Goal: Task Accomplishment & Management: Use online tool/utility

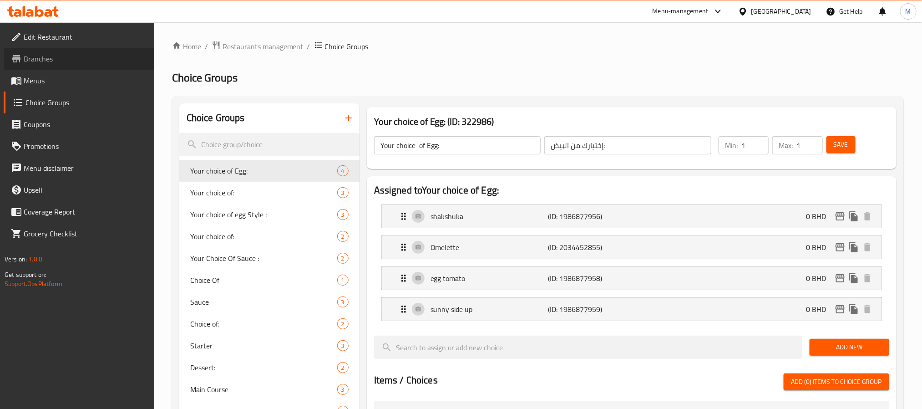
click at [69, 58] on span "Branches" at bounding box center [85, 58] width 123 height 11
click at [709, 7] on div "Menu-management" at bounding box center [681, 11] width 56 height 11
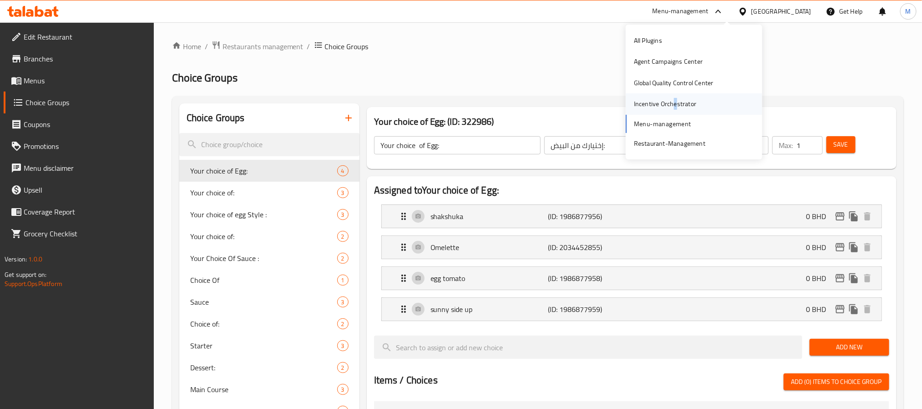
click at [675, 100] on div "Incentive Orchestrator" at bounding box center [665, 104] width 62 height 10
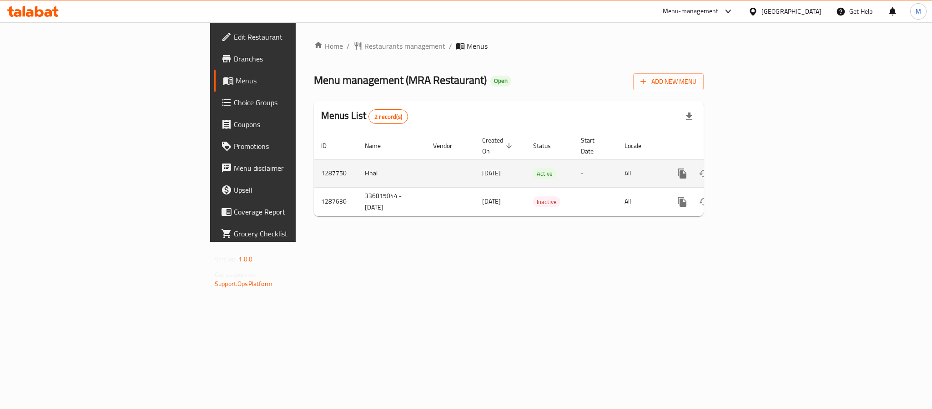
click at [759, 162] on link "enhanced table" at bounding box center [748, 173] width 22 height 22
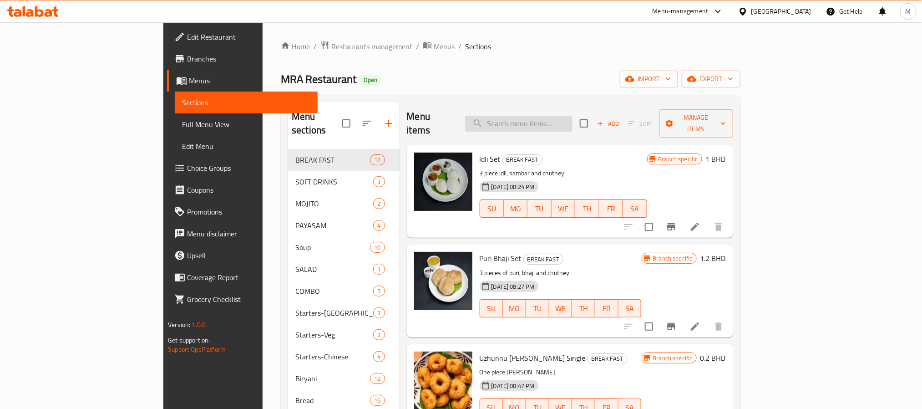
click at [550, 116] on input "search" at bounding box center [518, 124] width 107 height 16
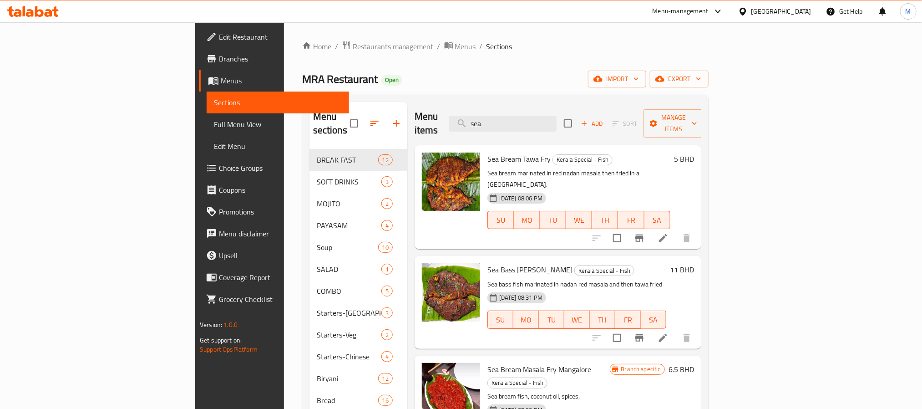
type input "sea"
click at [645, 332] on icon "Branch-specific-item" at bounding box center [639, 337] width 11 height 11
click at [668, 332] on icon at bounding box center [663, 337] width 11 height 11
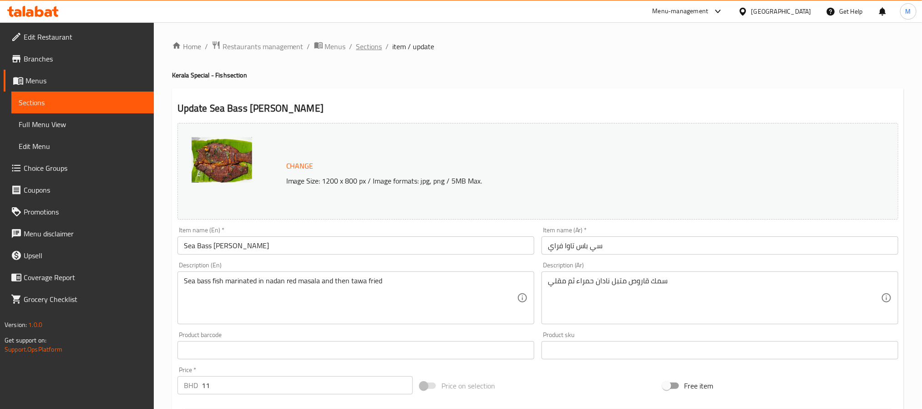
click at [365, 43] on span "Sections" at bounding box center [369, 46] width 26 height 11
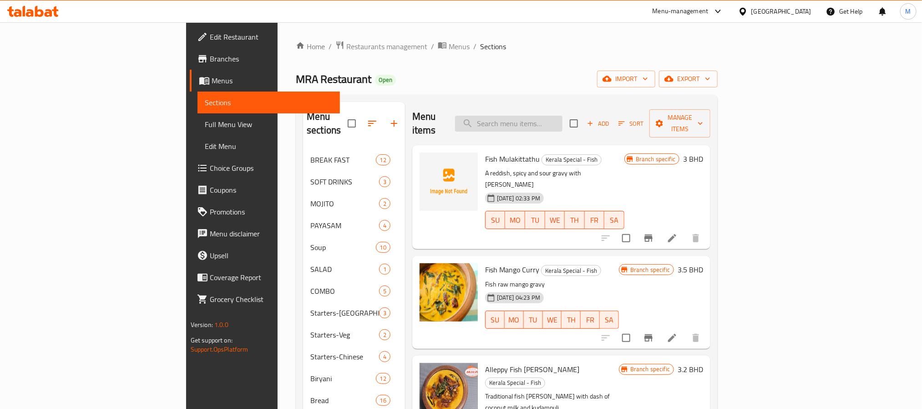
click at [559, 125] on input "search" at bounding box center [508, 124] width 107 height 16
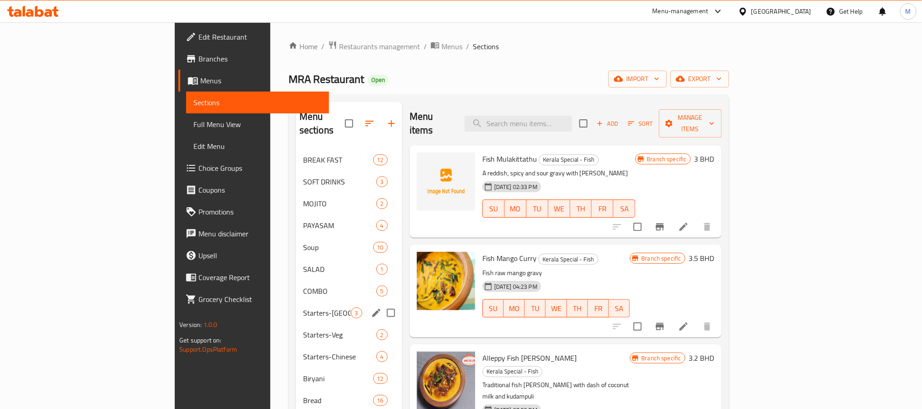
click at [296, 302] on div "Starters-Kerala 3" at bounding box center [349, 313] width 106 height 22
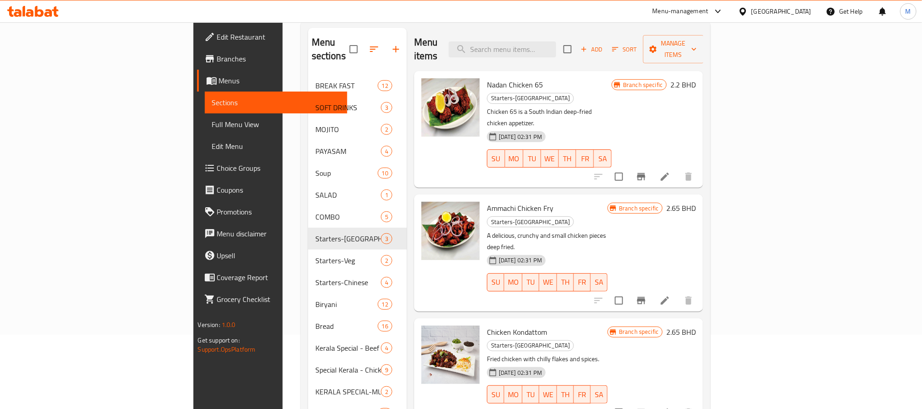
scroll to position [68, 0]
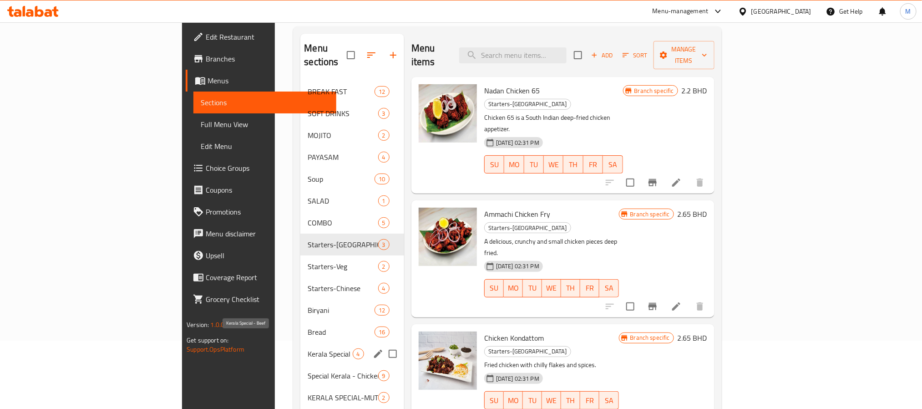
click at [308, 348] on span "Kerala Special - Beef" at bounding box center [330, 353] width 45 height 11
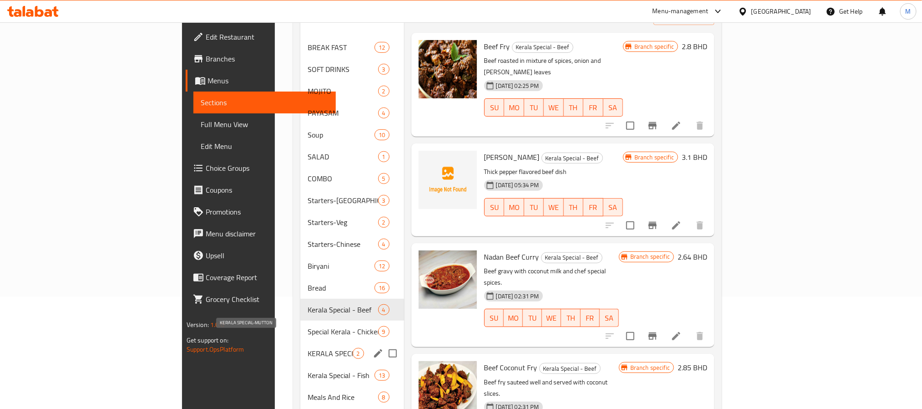
scroll to position [137, 0]
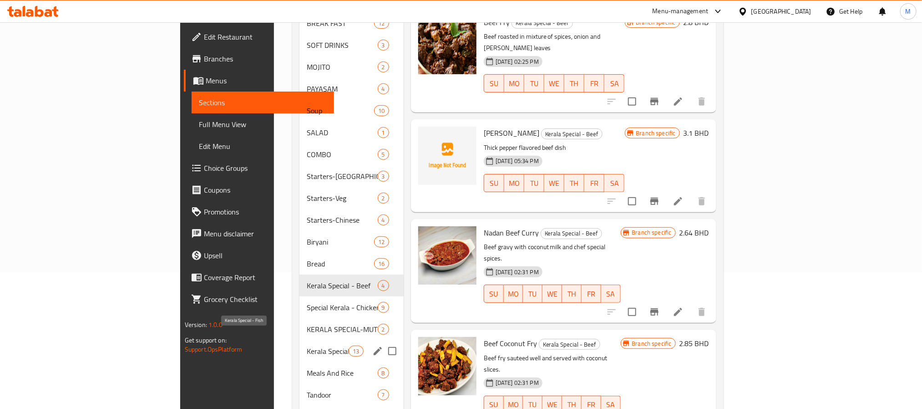
click at [307, 345] on span "Kerala Special - Fish" at bounding box center [328, 350] width 42 height 11
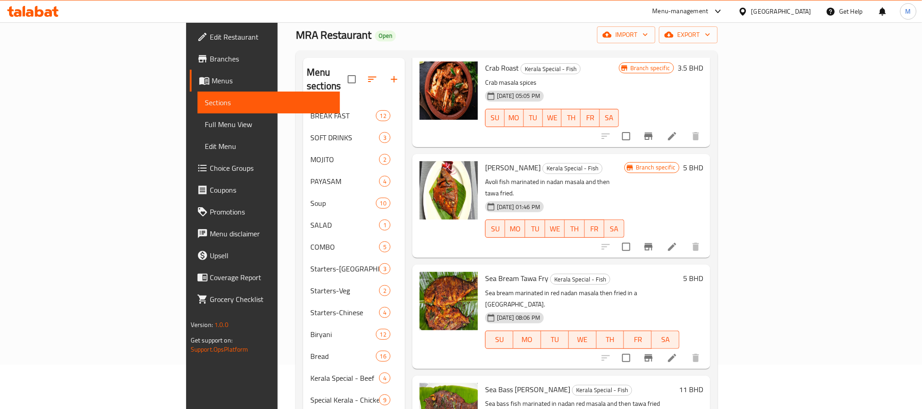
scroll to position [68, 0]
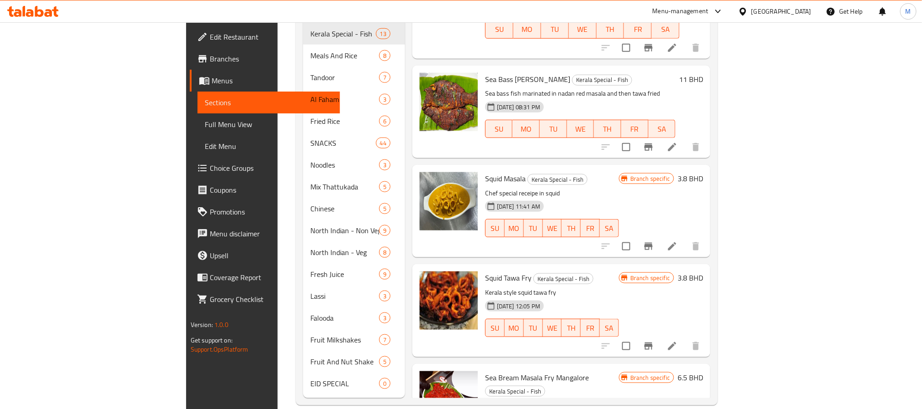
scroll to position [375, 0]
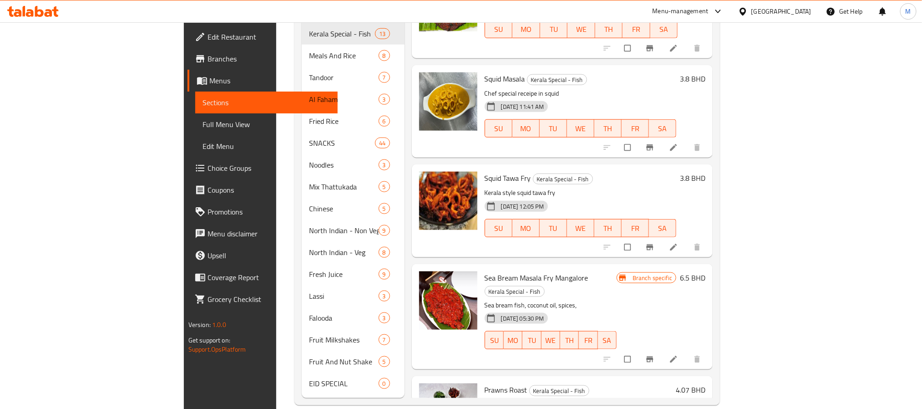
scroll to position [443, 0]
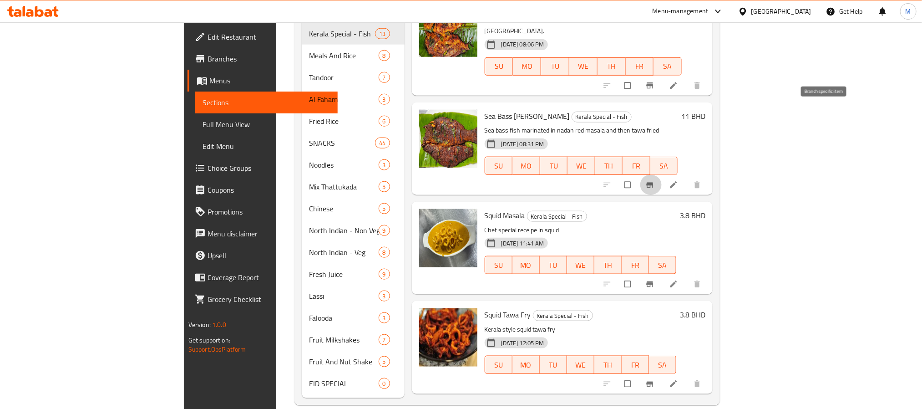
click at [662, 175] on button "Branch-specific-item" at bounding box center [651, 185] width 22 height 20
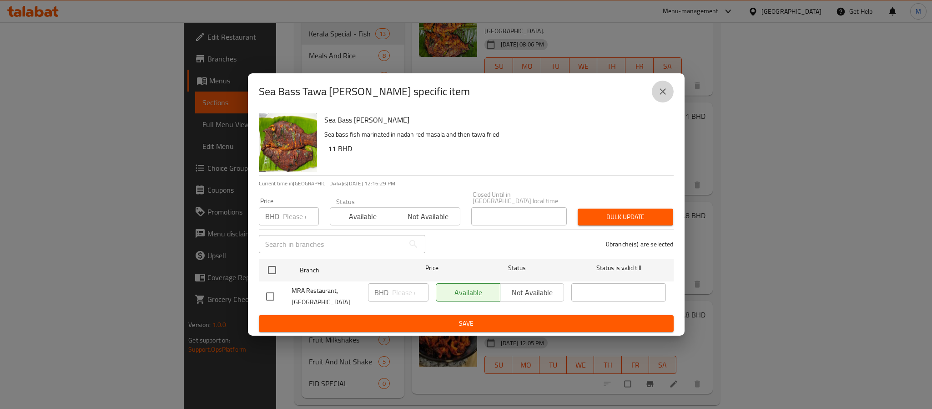
click at [666, 91] on icon "close" at bounding box center [663, 91] width 11 height 11
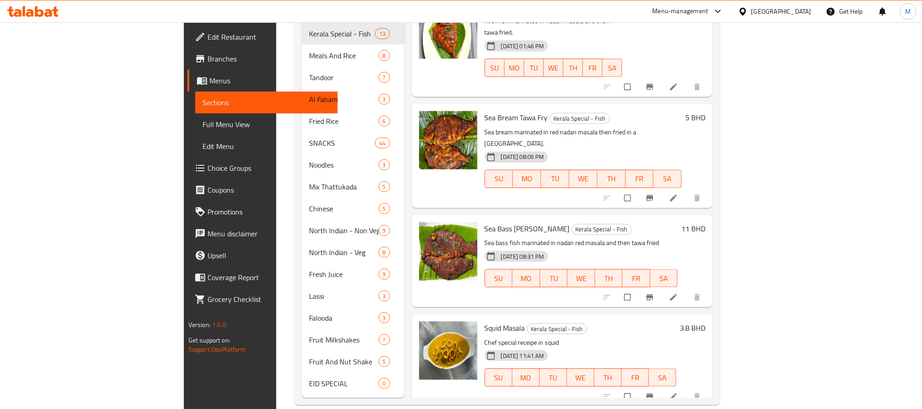
scroll to position [306, 0]
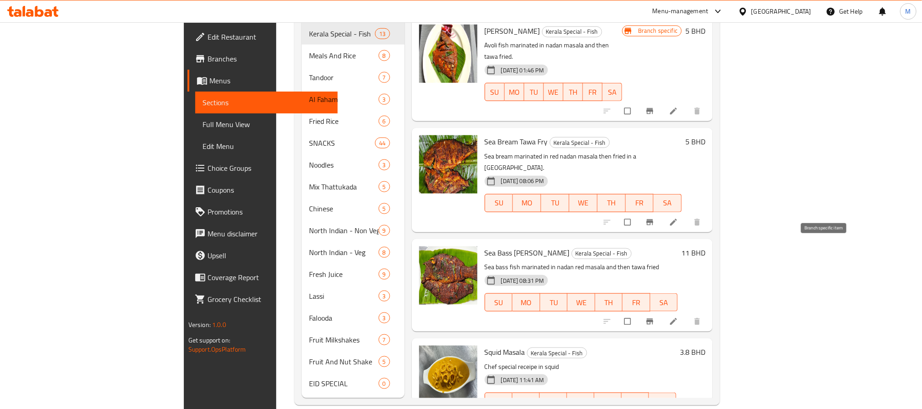
click at [662, 311] on button "Branch-specific-item" at bounding box center [651, 321] width 22 height 20
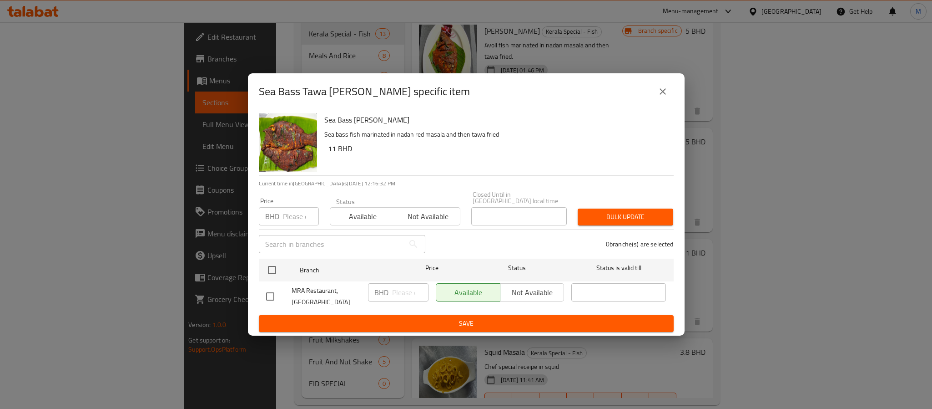
click at [666, 92] on icon "close" at bounding box center [663, 91] width 11 height 11
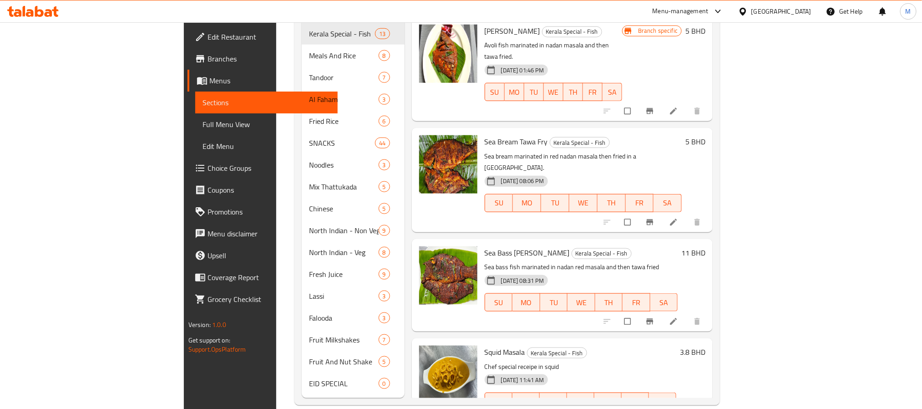
click at [709, 311] on div at bounding box center [653, 321] width 112 height 20
click at [654, 317] on icon "Branch-specific-item" at bounding box center [649, 321] width 9 height 9
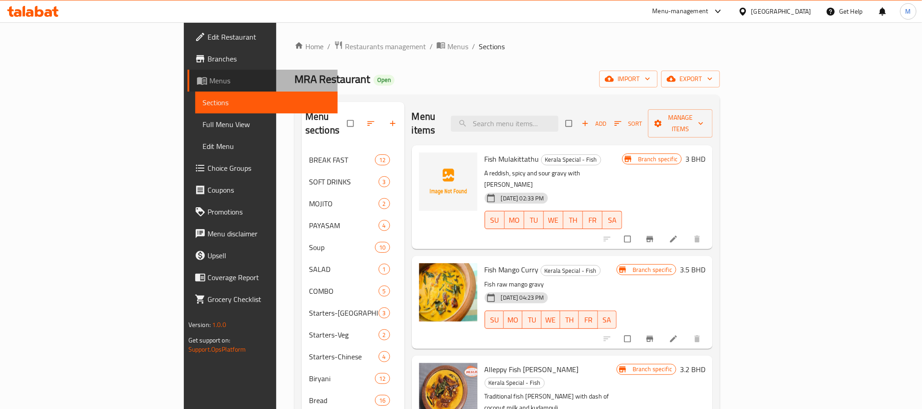
click at [209, 75] on span "Menus" at bounding box center [269, 80] width 121 height 11
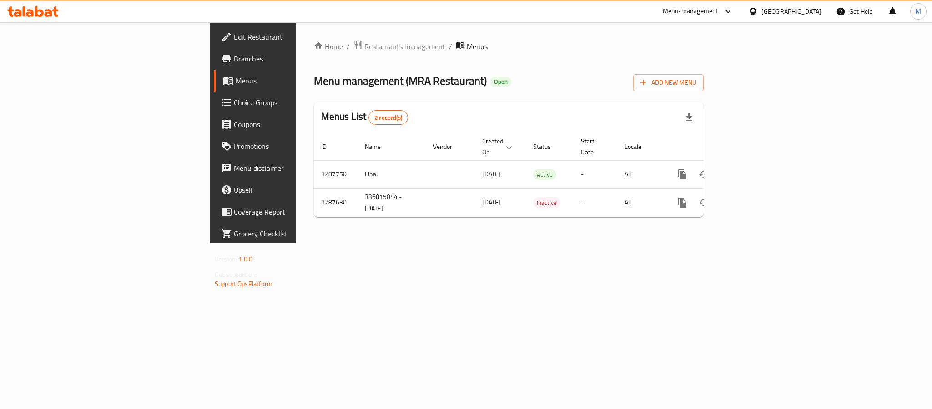
click at [234, 55] on span "Branches" at bounding box center [296, 58] width 125 height 11
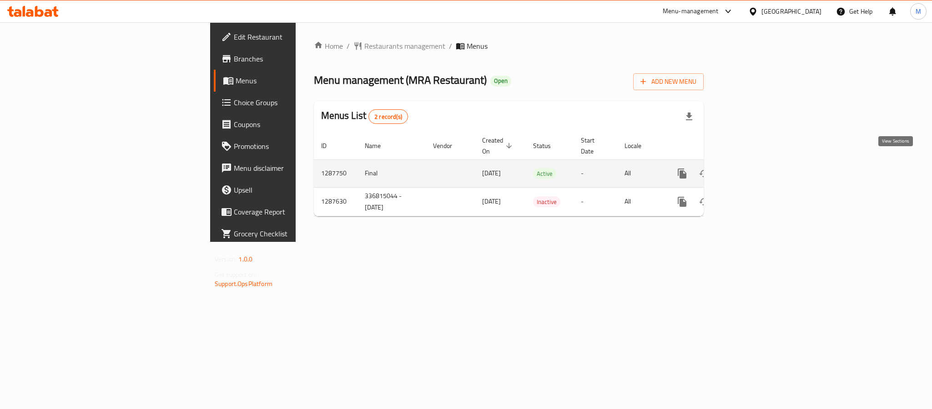
click at [754, 168] on icon "enhanced table" at bounding box center [748, 173] width 11 height 11
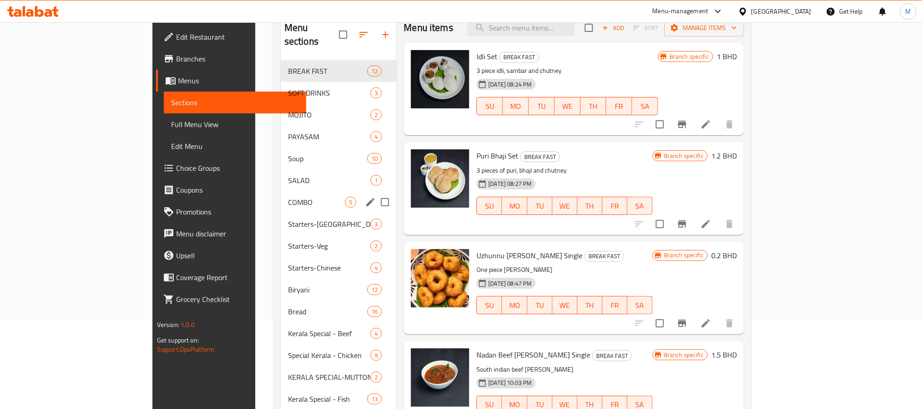
scroll to position [205, 0]
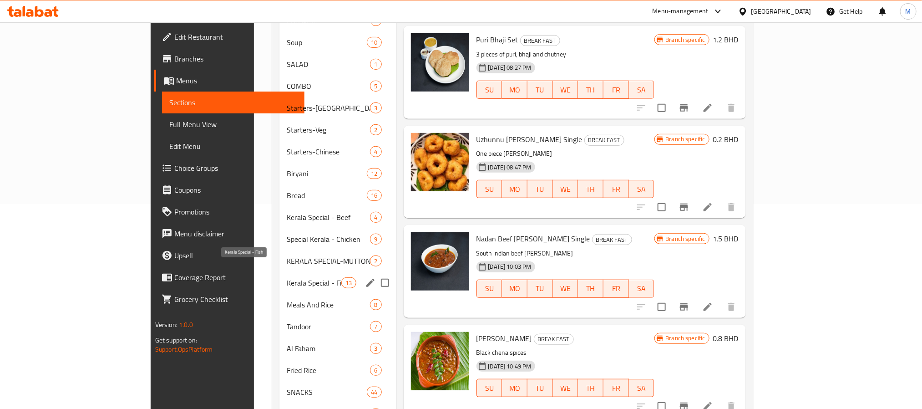
click at [287, 277] on span "Kerala Special - Fish" at bounding box center [314, 282] width 55 height 11
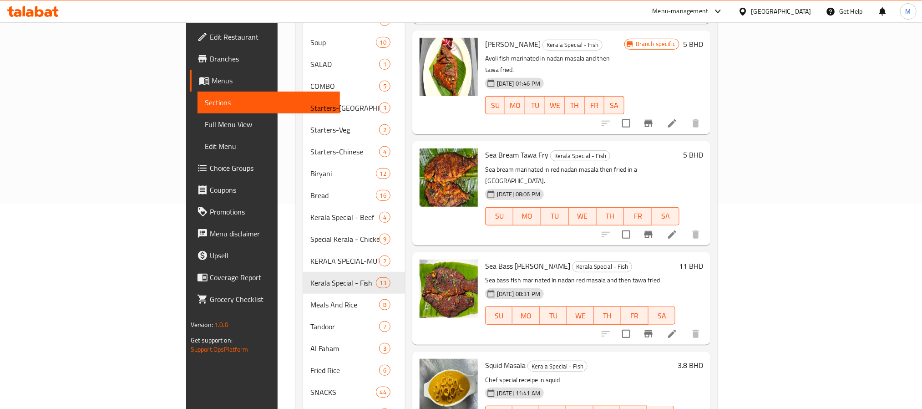
scroll to position [546, 0]
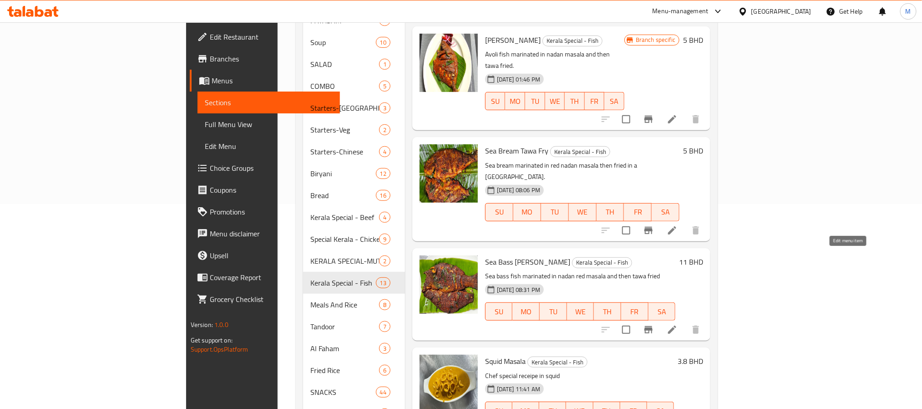
click at [676, 325] on icon at bounding box center [672, 329] width 8 height 8
